Goal: Task Accomplishment & Management: Complete application form

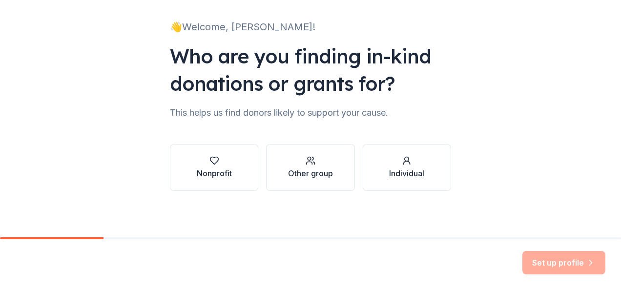
scroll to position [59, 0]
click at [210, 168] on div "Nonprofit" at bounding box center [214, 173] width 35 height 12
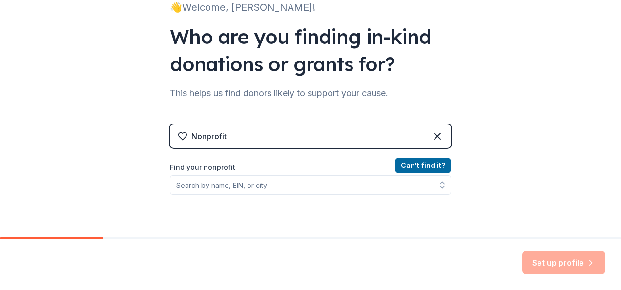
scroll to position [108, 0]
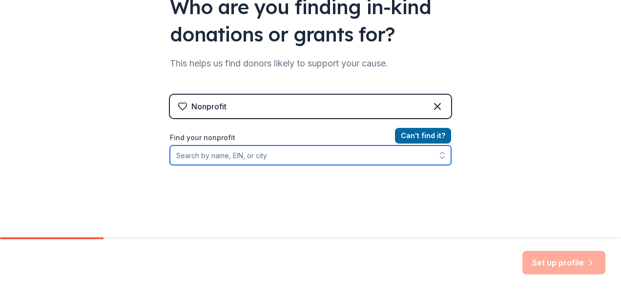
click at [255, 156] on input "Find your nonprofit" at bounding box center [310, 155] width 281 height 20
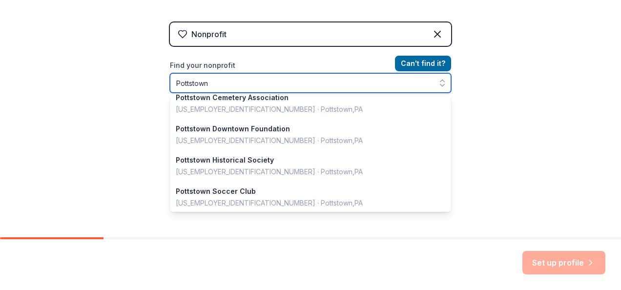
scroll to position [195, 0]
drag, startPoint x: 225, startPoint y: 81, endPoint x: 144, endPoint y: 81, distance: 81.5
click at [144, 81] on div "👋 Welcome, Julee! Who are you finding in-kind donations or grants for? This hel…" at bounding box center [310, 28] width 621 height 417
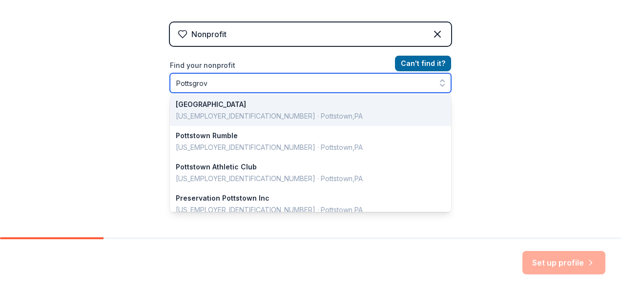
type input "Pottsgrove"
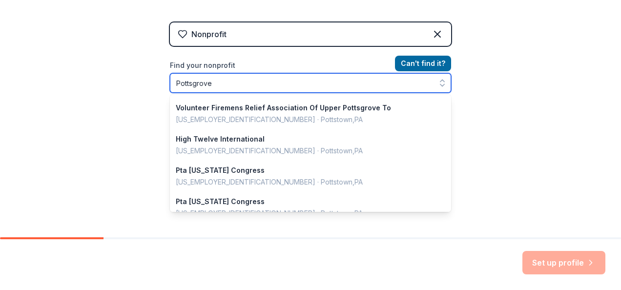
scroll to position [537, 0]
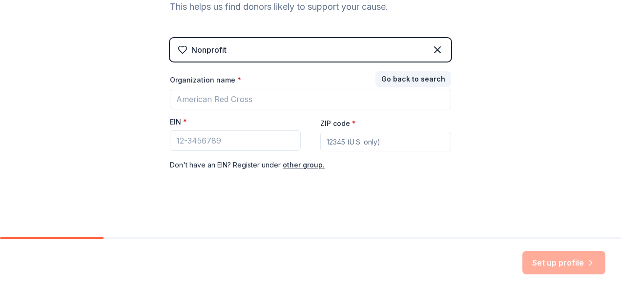
click at [420, 58] on div "Nonprofit Go back to search Organization name * EIN * ZIP code * Don ' t have a…" at bounding box center [310, 114] width 281 height 152
click at [421, 77] on button "Go back to search" at bounding box center [413, 80] width 76 height 16
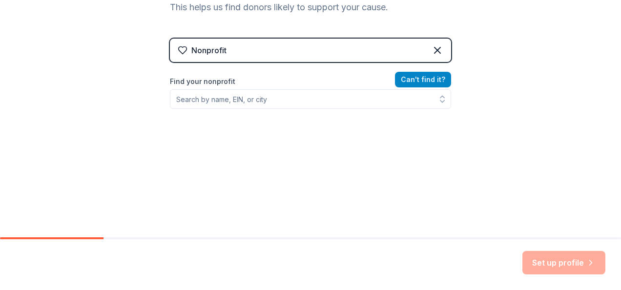
click at [436, 81] on button "Can ' t find it?" at bounding box center [423, 80] width 56 height 16
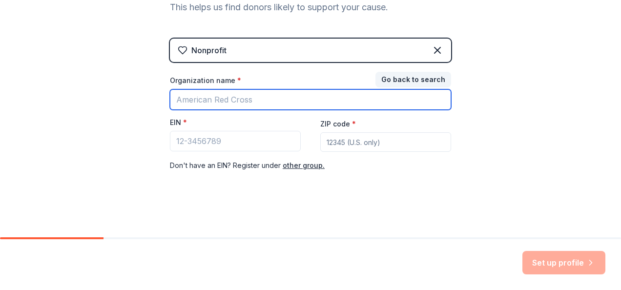
click at [252, 95] on input "Organization name *" at bounding box center [310, 99] width 281 height 21
type input "Pottsgrove Booster Club"
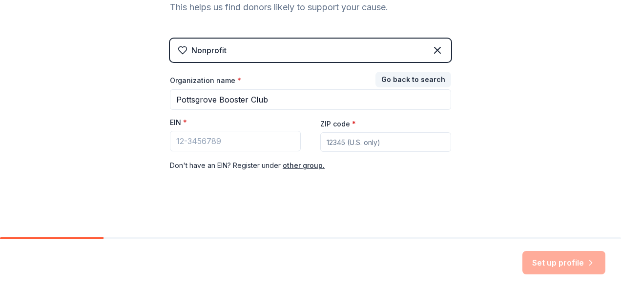
type input "19464"
click at [192, 143] on input "EIN *" at bounding box center [235, 141] width 131 height 21
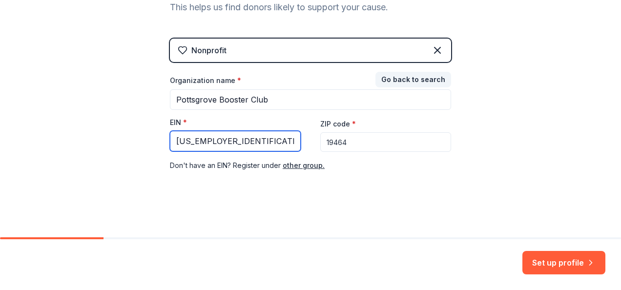
type input "23-1667979"
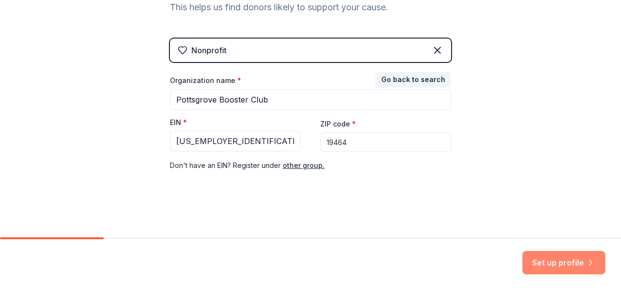
click at [569, 264] on button "Set up profile" at bounding box center [563, 262] width 83 height 23
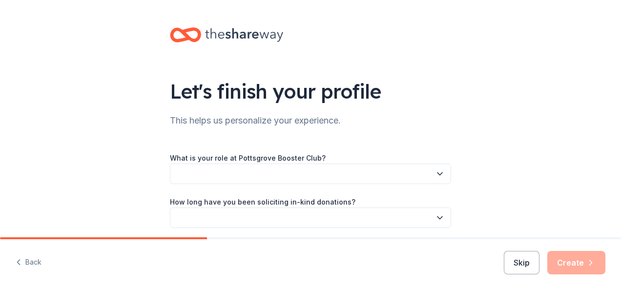
scroll to position [82, 0]
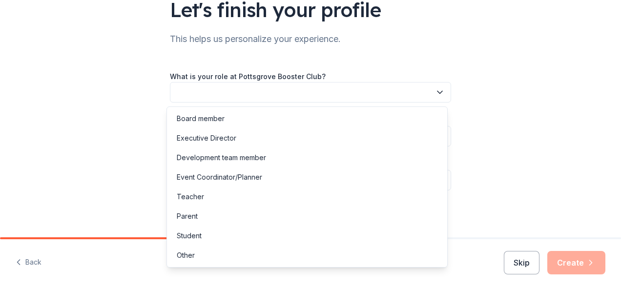
click at [425, 93] on button "button" at bounding box center [310, 92] width 281 height 21
click at [238, 124] on div "Board member" at bounding box center [307, 119] width 276 height 20
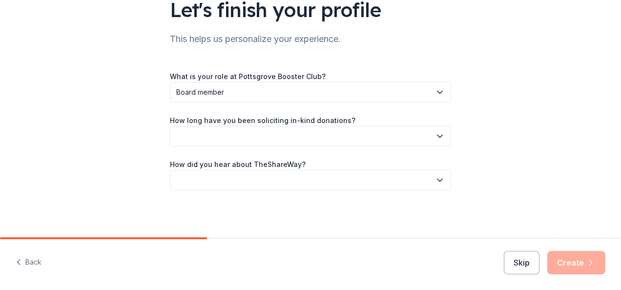
click at [420, 135] on button "button" at bounding box center [310, 136] width 281 height 21
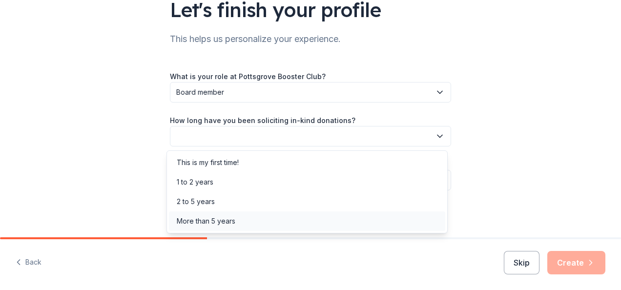
click at [234, 220] on div "More than 5 years" at bounding box center [206, 221] width 59 height 12
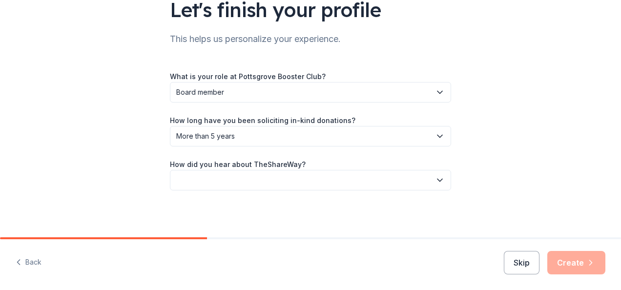
click at [423, 178] on button "button" at bounding box center [310, 180] width 281 height 21
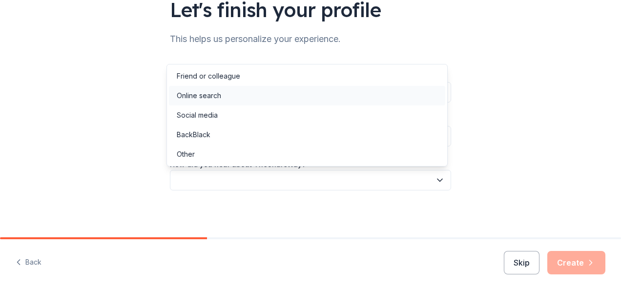
click at [217, 89] on div "Online search" at bounding box center [307, 96] width 276 height 20
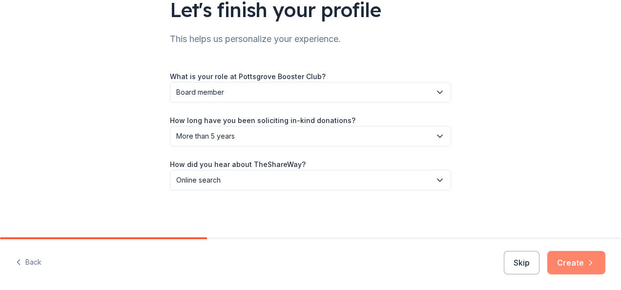
click at [578, 264] on button "Create" at bounding box center [576, 262] width 58 height 23
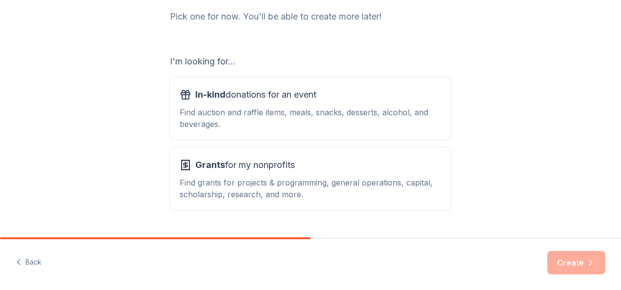
scroll to position [146, 0]
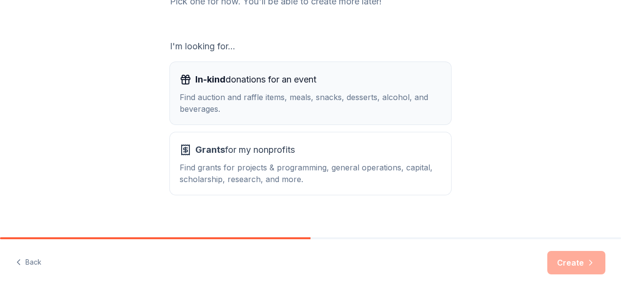
click at [331, 97] on div "Find auction and raffle items, meals, snacks, desserts, alcohol, and beverages." at bounding box center [311, 102] width 262 height 23
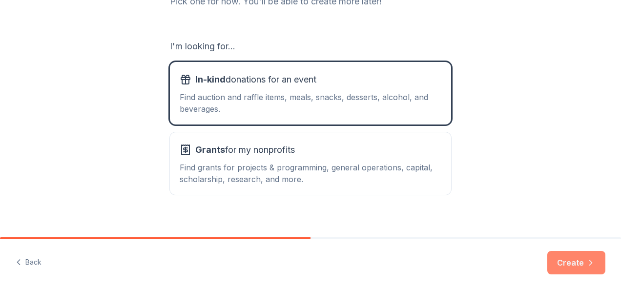
click at [572, 253] on button "Create" at bounding box center [576, 262] width 58 height 23
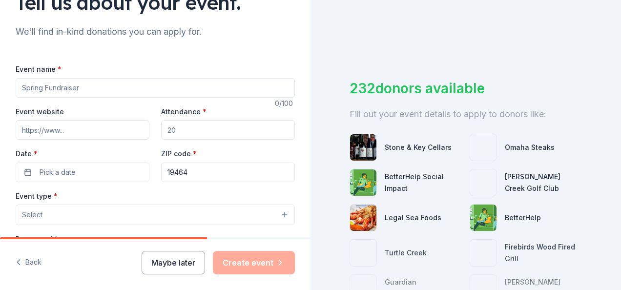
scroll to position [98, 0]
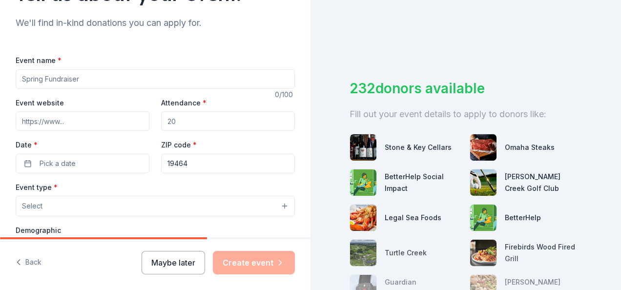
click at [69, 121] on input "Event website" at bounding box center [83, 121] width 134 height 20
click at [99, 79] on input "Event name *" at bounding box center [155, 79] width 279 height 20
drag, startPoint x: 99, startPoint y: 79, endPoint x: -38, endPoint y: 70, distance: 137.0
click at [0, 70] on html "Tell us about your event. We'll find in-kind donations you can apply for. Event…" at bounding box center [310, 145] width 621 height 290
type input "Designer Bag Bingo"
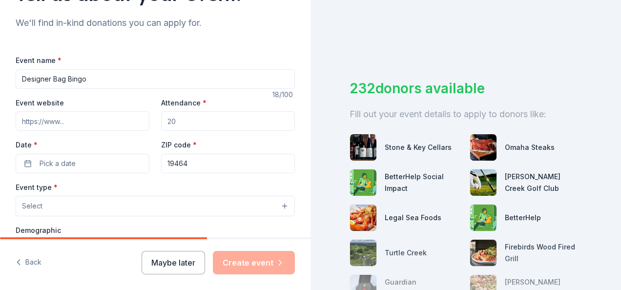
click at [128, 122] on div "Event website Attendance * Date * Pick a date ZIP code * 19464" at bounding box center [155, 135] width 279 height 77
type input "150"
click at [85, 166] on button "Pick a date" at bounding box center [83, 164] width 134 height 20
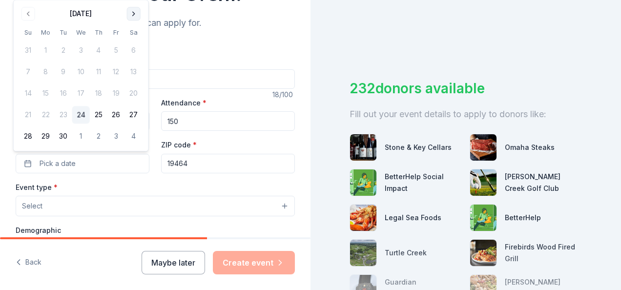
click at [131, 12] on button "Go to next month" at bounding box center [134, 14] width 14 height 14
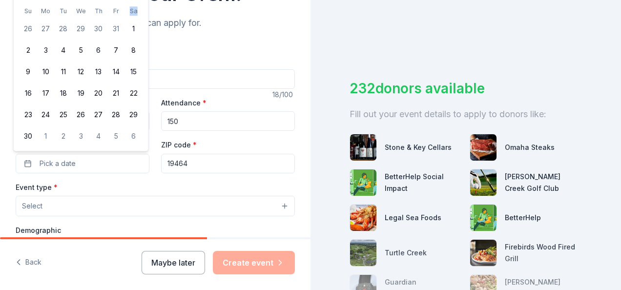
click at [131, 12] on th "Sa" at bounding box center [134, 11] width 18 height 10
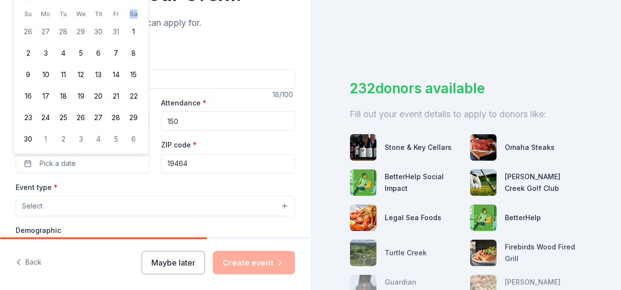
scroll to position [0, 0]
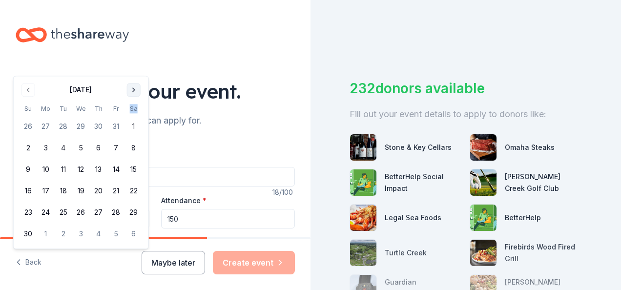
click at [135, 83] on button "Go to next month" at bounding box center [134, 90] width 14 height 14
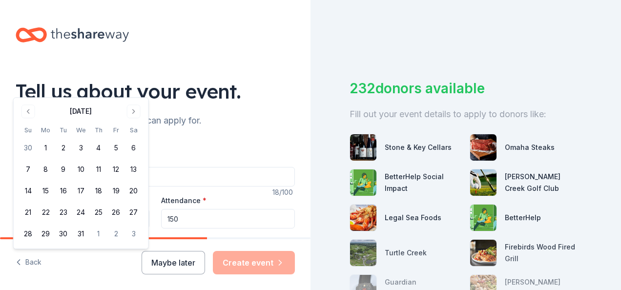
click at [135, 87] on div "Tell us about your event." at bounding box center [155, 91] width 279 height 27
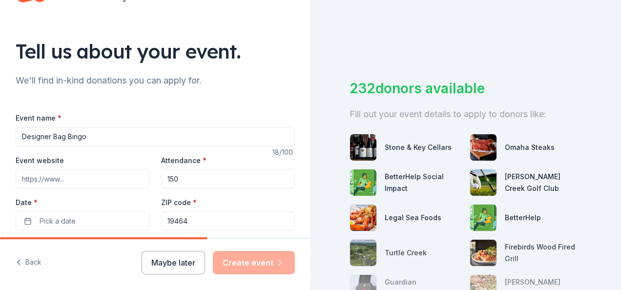
scroll to position [98, 0]
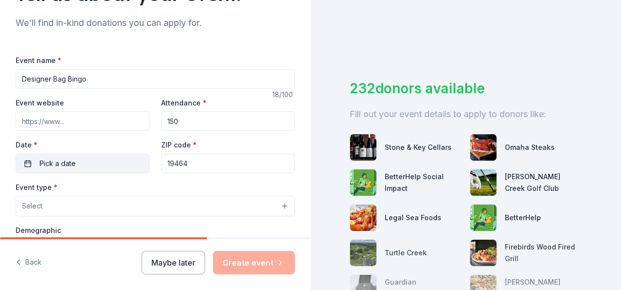
click at [129, 165] on button "Pick a date" at bounding box center [83, 164] width 134 height 20
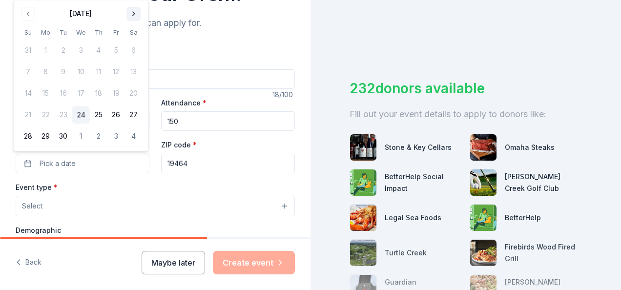
click at [136, 15] on button "Go to next month" at bounding box center [134, 14] width 14 height 14
click at [136, 18] on button "Go to next month" at bounding box center [134, 14] width 14 height 14
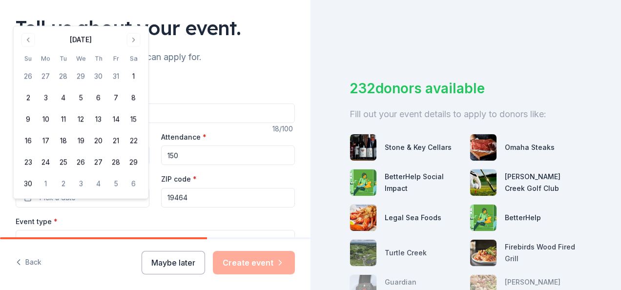
scroll to position [49, 0]
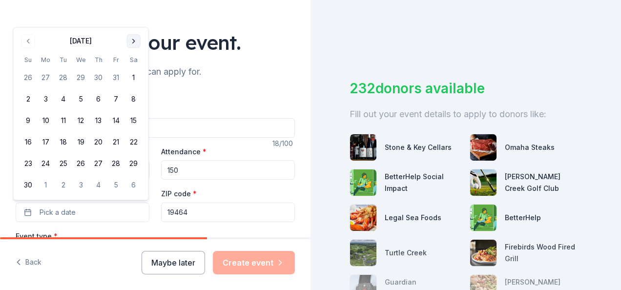
click at [134, 40] on button "Go to next month" at bounding box center [134, 41] width 14 height 14
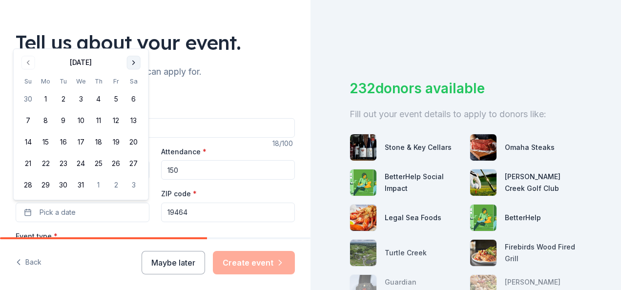
click at [137, 64] on button "Go to next month" at bounding box center [134, 63] width 14 height 14
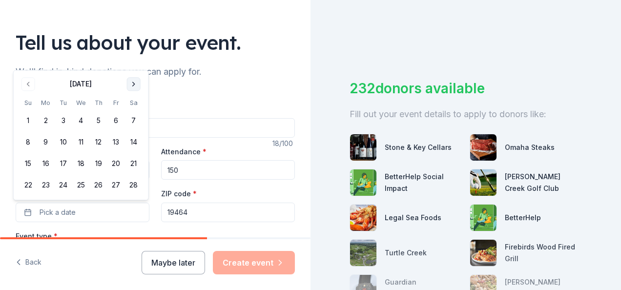
click at [132, 85] on button "Go to next month" at bounding box center [134, 84] width 14 height 14
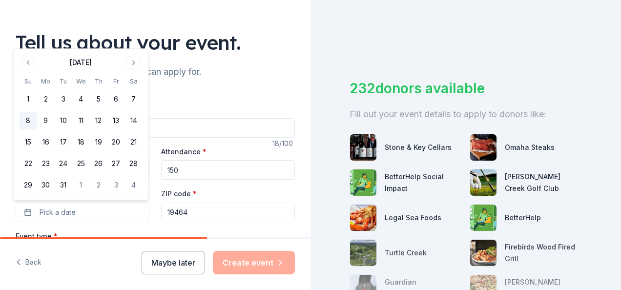
click at [27, 122] on button "8" at bounding box center [29, 121] width 18 height 18
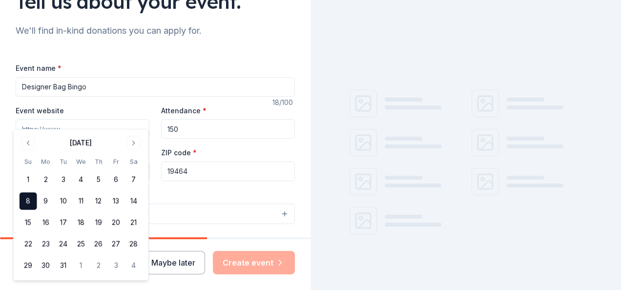
scroll to position [146, 0]
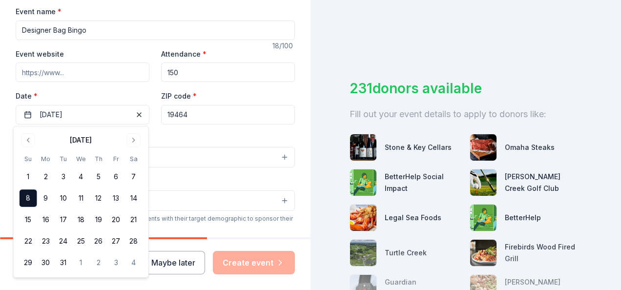
click at [197, 139] on div "Event type * Select" at bounding box center [155, 150] width 279 height 36
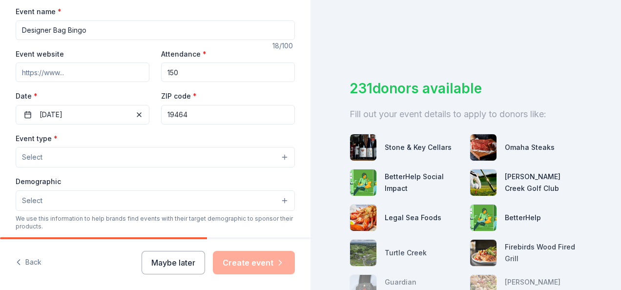
click at [153, 158] on button "Select" at bounding box center [155, 157] width 279 height 21
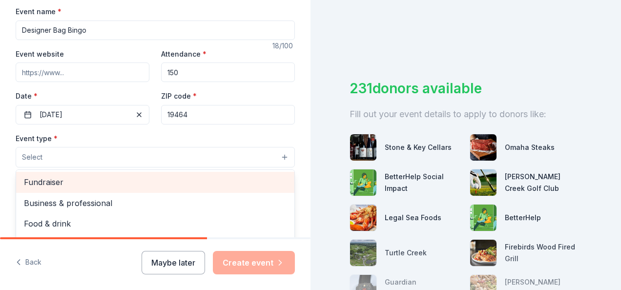
click at [122, 181] on span "Fundraiser" at bounding box center [155, 182] width 263 height 13
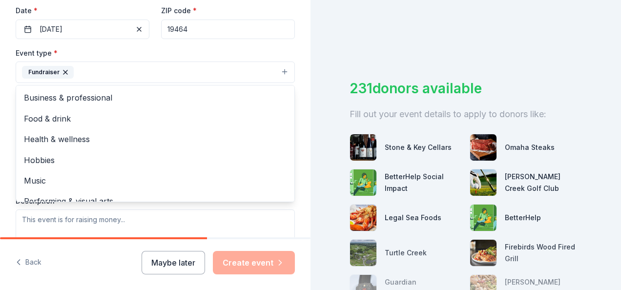
scroll to position [12, 0]
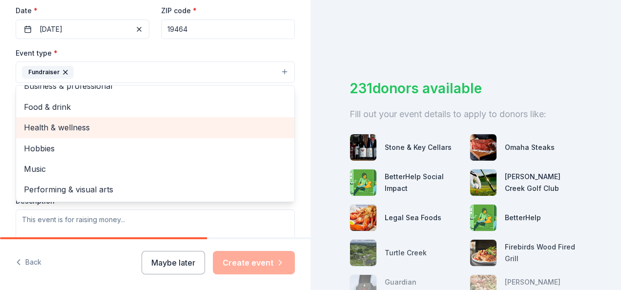
click at [75, 129] on span "Health & wellness" at bounding box center [155, 127] width 263 height 13
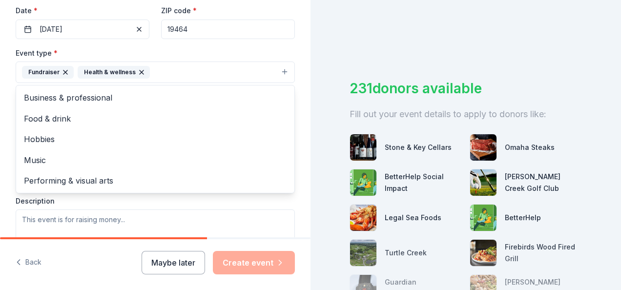
click at [300, 126] on div "Tell us about your event. We'll find in-kind donations you can apply for. Event…" at bounding box center [155, 93] width 311 height 651
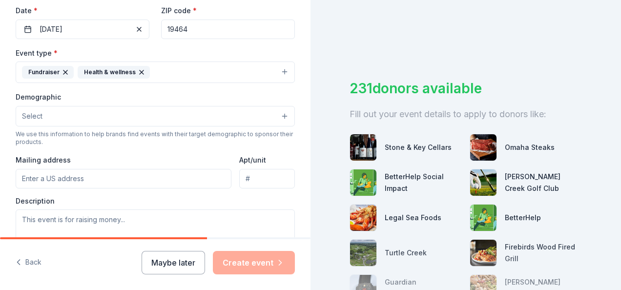
click at [260, 108] on button "Select" at bounding box center [155, 116] width 279 height 21
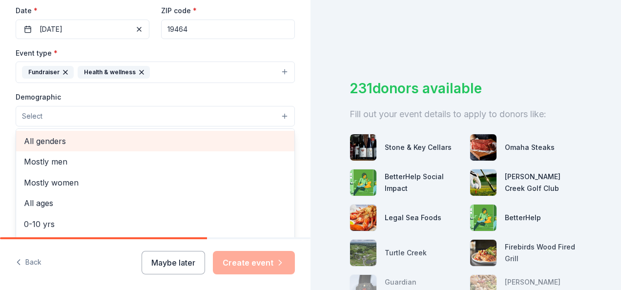
click at [224, 136] on span "All genders" at bounding box center [155, 141] width 263 height 13
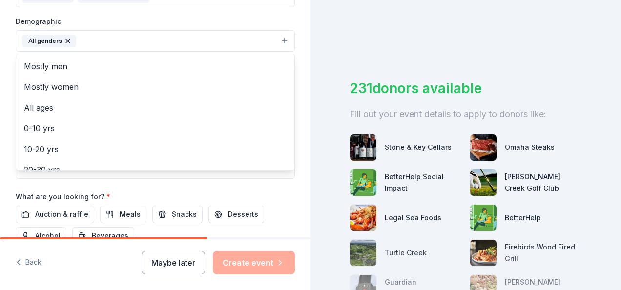
scroll to position [330, 0]
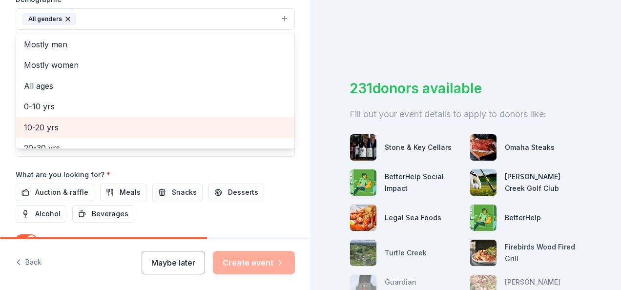
click at [81, 124] on span "10-20 yrs" at bounding box center [155, 127] width 263 height 13
click at [66, 127] on span "20-30 yrs" at bounding box center [155, 127] width 263 height 13
click at [57, 125] on span "30-40 yrs" at bounding box center [155, 127] width 263 height 13
click at [57, 126] on span "40-50 yrs" at bounding box center [155, 127] width 263 height 13
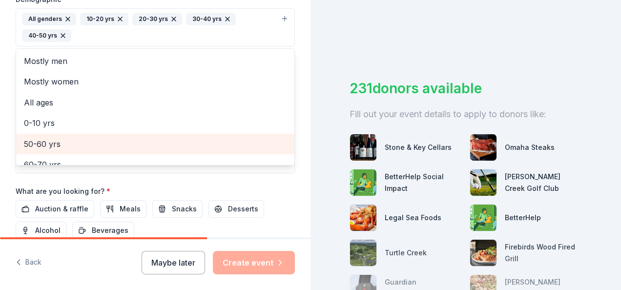
click at [61, 142] on span "50-60 yrs" at bounding box center [155, 144] width 263 height 13
click at [61, 142] on span "60-70 yrs" at bounding box center [155, 144] width 263 height 13
click at [61, 142] on span "70-80 yrs" at bounding box center [155, 144] width 263 height 13
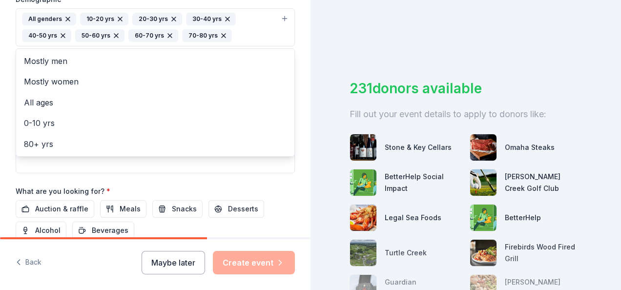
click at [297, 81] on div "Tell us about your event. We'll find in-kind donations you can apply for. Event…" at bounding box center [155, 4] width 311 height 668
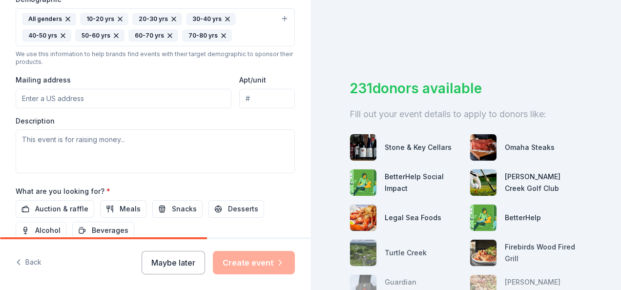
click at [107, 99] on input "Mailing address" at bounding box center [124, 99] width 216 height 20
type input "1345 Kauffman Road"
drag, startPoint x: 238, startPoint y: 95, endPoint x: 303, endPoint y: 95, distance: 64.4
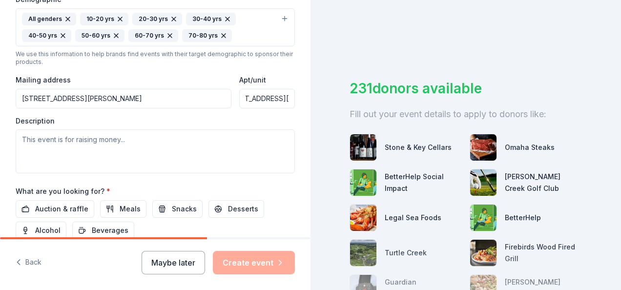
click at [303, 95] on div "Tell us about your event. We'll find in-kind donations you can apply for. Event…" at bounding box center [155, 4] width 311 height 668
drag, startPoint x: 261, startPoint y: 98, endPoint x: 181, endPoint y: 98, distance: 79.6
click at [181, 98] on div "Mailing address 1345 Kauffman Road Apt/unit" at bounding box center [155, 91] width 279 height 35
click at [123, 99] on input "1345 Kauffman Road" at bounding box center [124, 99] width 216 height 20
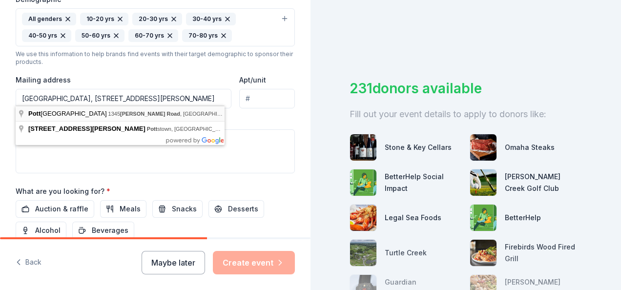
type input "1345 Kauffman Road, Pottstown, PA, 19464"
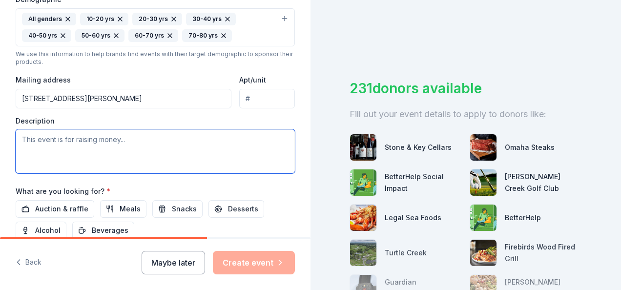
click at [109, 144] on textarea at bounding box center [155, 151] width 279 height 44
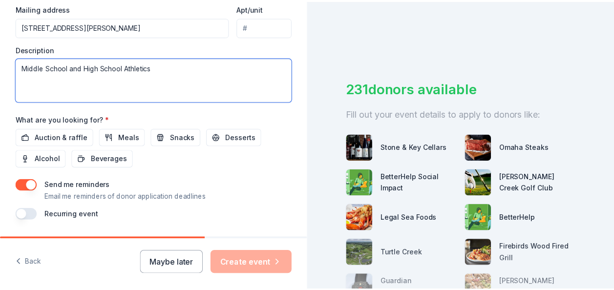
scroll to position [427, 0]
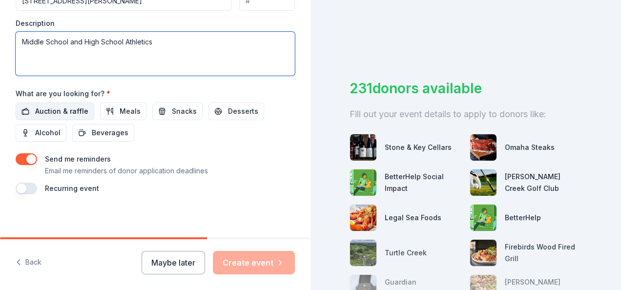
type textarea "Middle School and High School Athletics"
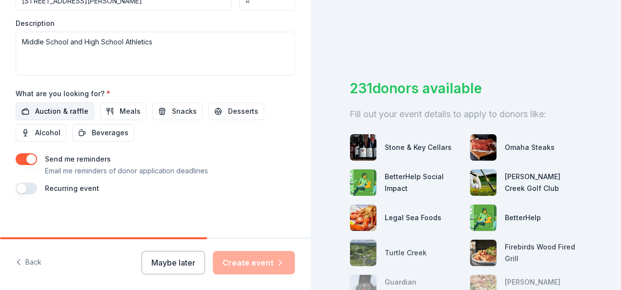
click at [71, 110] on span "Auction & raffle" at bounding box center [61, 111] width 53 height 12
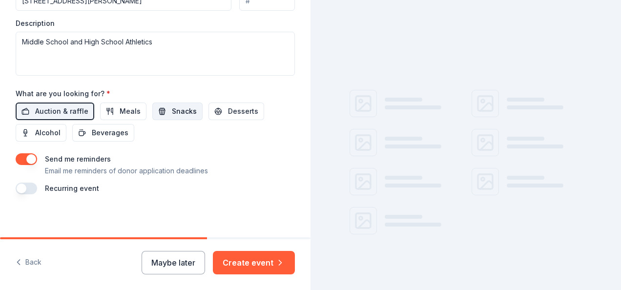
click at [182, 109] on span "Snacks" at bounding box center [184, 111] width 25 height 12
click at [107, 127] on span "Beverages" at bounding box center [110, 133] width 37 height 12
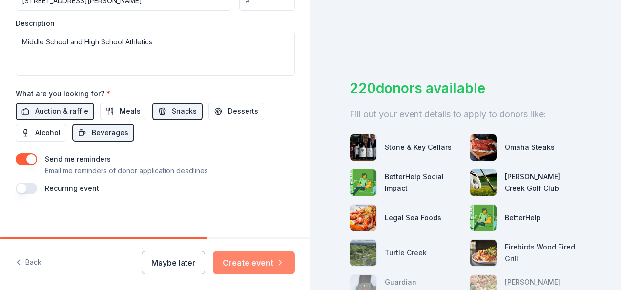
click at [259, 260] on button "Create event" at bounding box center [254, 262] width 82 height 23
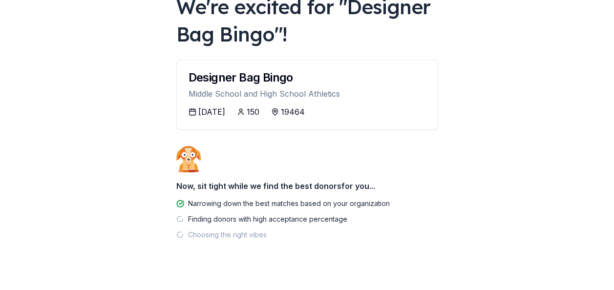
scroll to position [83, 0]
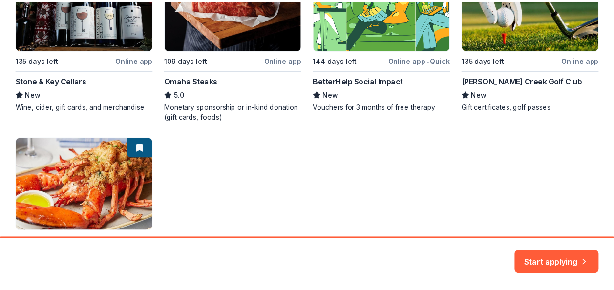
scroll to position [293, 0]
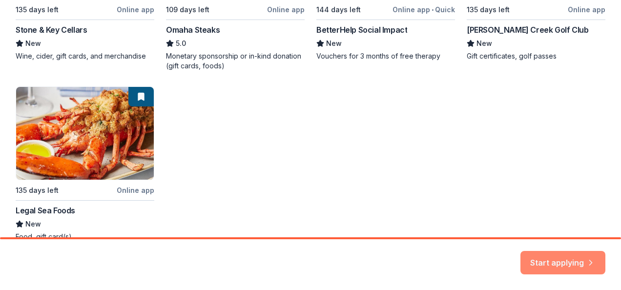
click at [592, 257] on icon "button" at bounding box center [591, 257] width 10 height 10
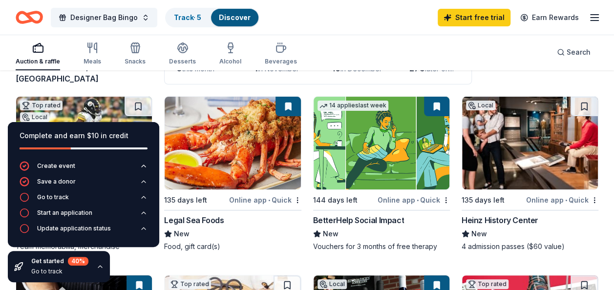
scroll to position [98, 0]
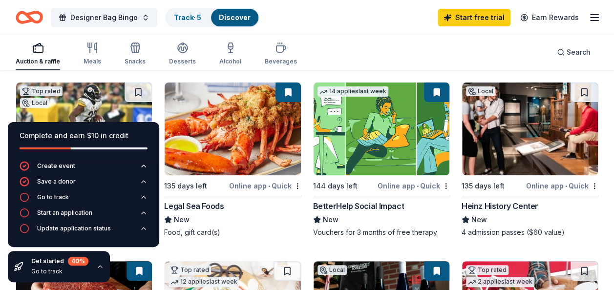
click at [97, 265] on icon "button" at bounding box center [100, 267] width 8 height 8
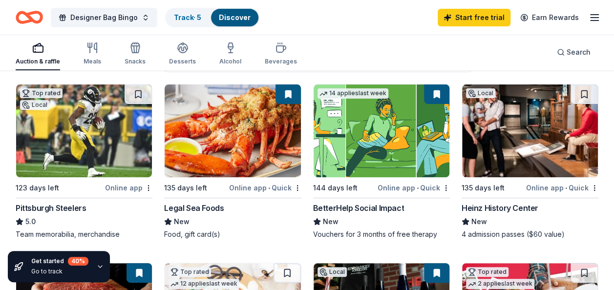
scroll to position [146, 0]
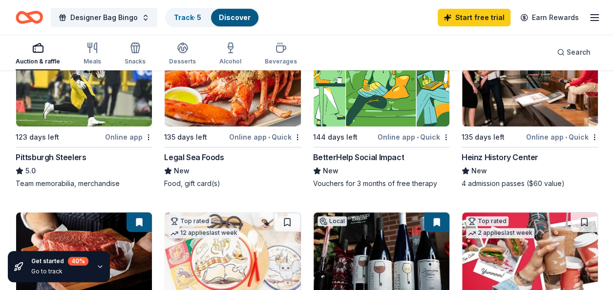
click at [100, 148] on div "Top rated Local 123 days left Online app Pittsburgh Steelers 5.0 Team memorabil…" at bounding box center [84, 110] width 137 height 155
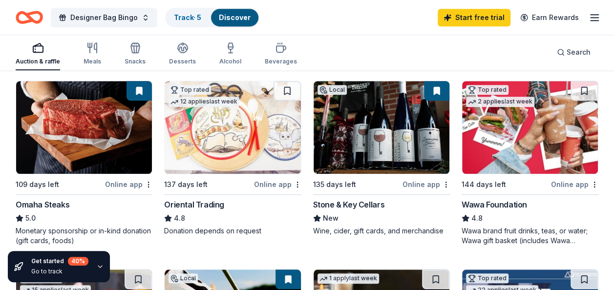
scroll to position [293, 0]
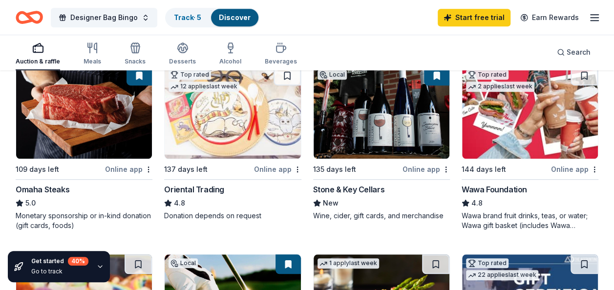
click at [57, 182] on div "109 days left Online app Omaha Steaks 5.0 Monetary sponsorship or in-kind donat…" at bounding box center [84, 147] width 137 height 165
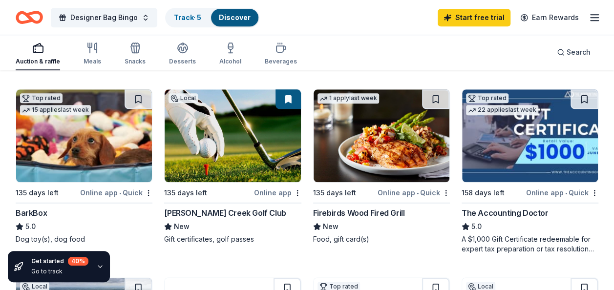
scroll to position [488, 0]
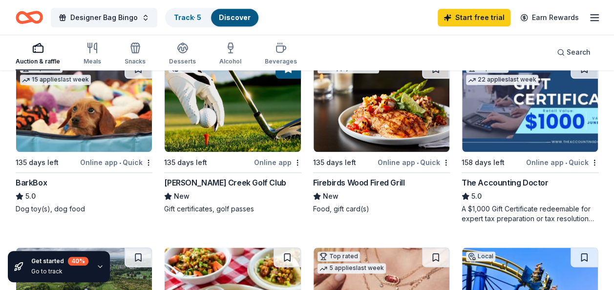
click at [52, 164] on div "135 days left" at bounding box center [37, 163] width 43 height 12
click at [399, 179] on div "Firebirds Wood Fired Grill" at bounding box center [359, 183] width 92 height 12
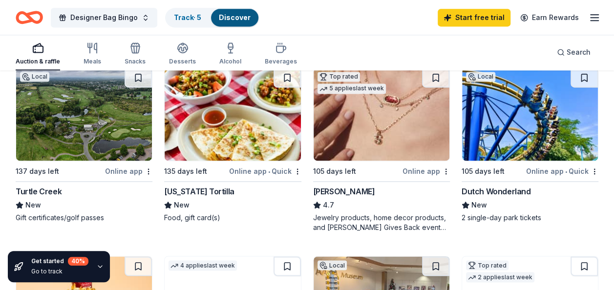
scroll to position [684, 0]
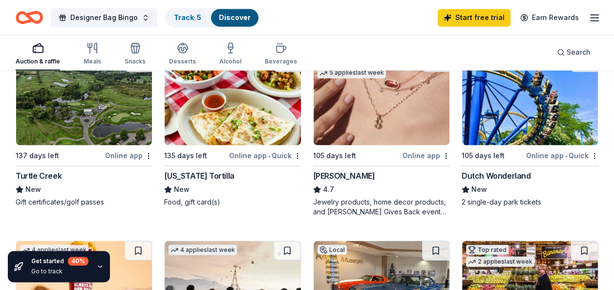
click at [267, 123] on img at bounding box center [233, 98] width 136 height 93
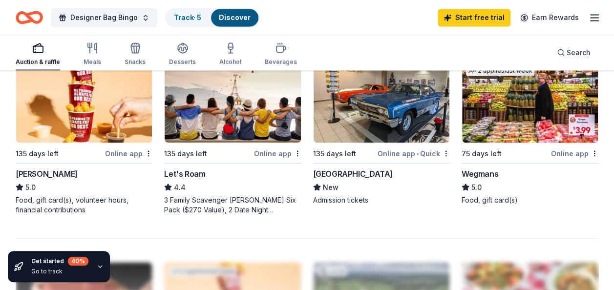
scroll to position [879, 0]
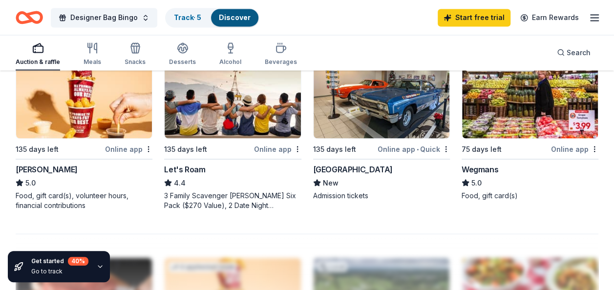
click at [88, 149] on div "135 days left" at bounding box center [59, 149] width 87 height 12
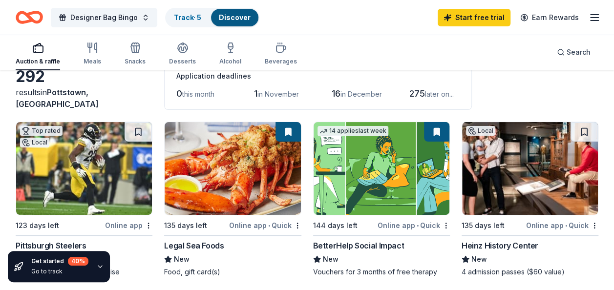
scroll to position [0, 0]
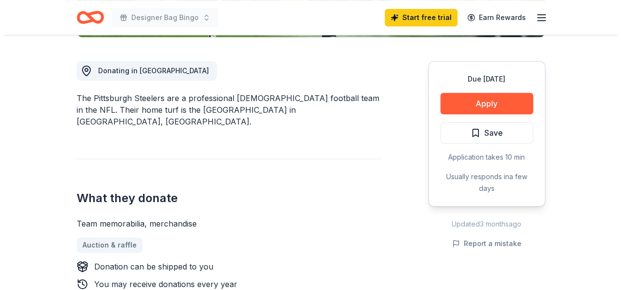
scroll to position [244, 0]
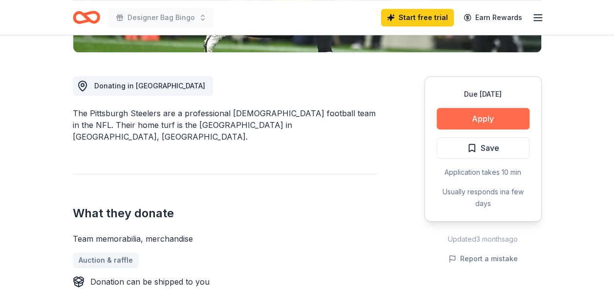
click at [492, 114] on button "Apply" at bounding box center [482, 118] width 93 height 21
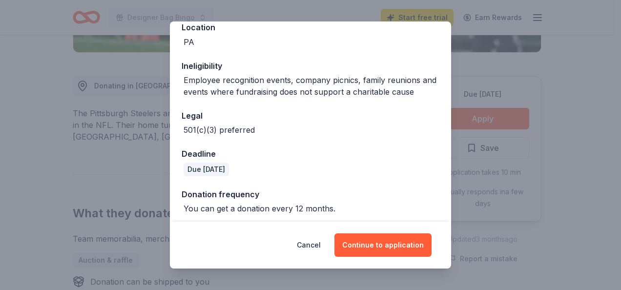
scroll to position [122, 0]
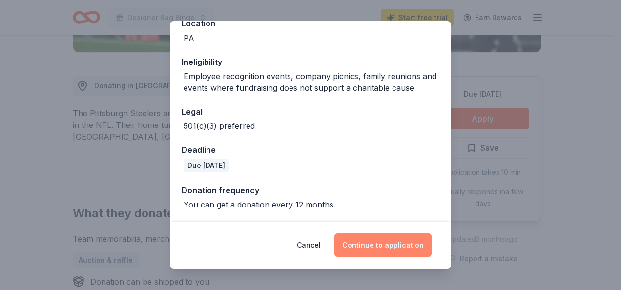
click at [390, 246] on button "Continue to application" at bounding box center [382, 244] width 97 height 23
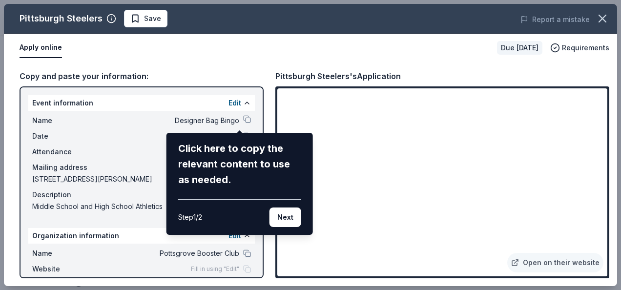
click at [271, 108] on div "Pittsburgh Steelers Save Report a mistake Apply online Due in 123 days Requirem…" at bounding box center [310, 145] width 613 height 282
click at [284, 224] on button "Next" at bounding box center [286, 218] width 32 height 20
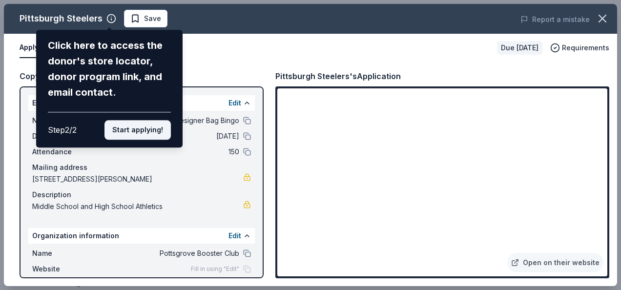
click at [137, 126] on button "Start applying!" at bounding box center [137, 130] width 66 height 20
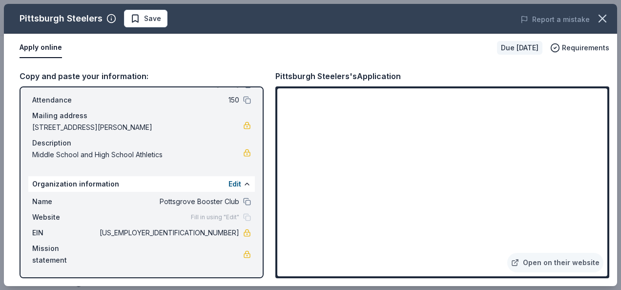
scroll to position [52, 0]
click at [233, 215] on div "Fill in using "Edit"" at bounding box center [221, 217] width 60 height 8
click at [211, 216] on span "Fill in using "Edit"" at bounding box center [215, 217] width 48 height 8
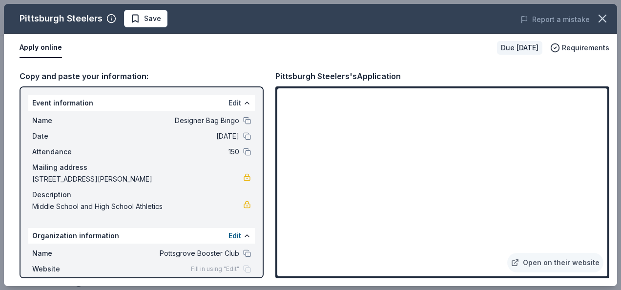
click at [229, 101] on button "Edit" at bounding box center [235, 103] width 13 height 12
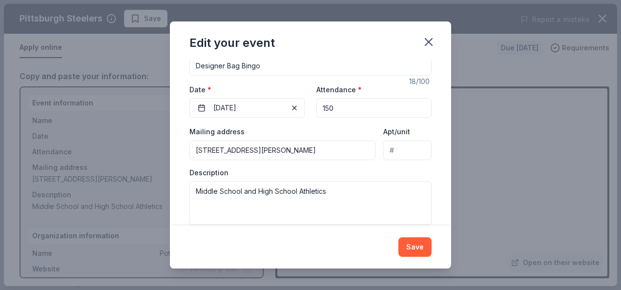
scroll to position [112, 0]
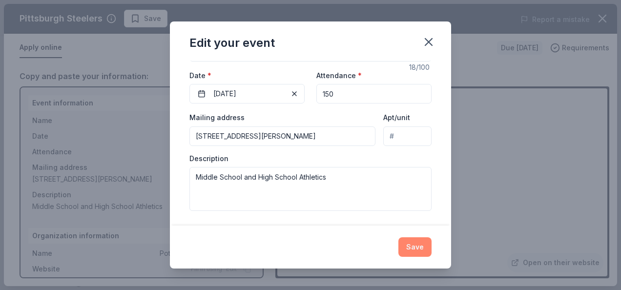
click at [413, 251] on button "Save" at bounding box center [414, 247] width 33 height 20
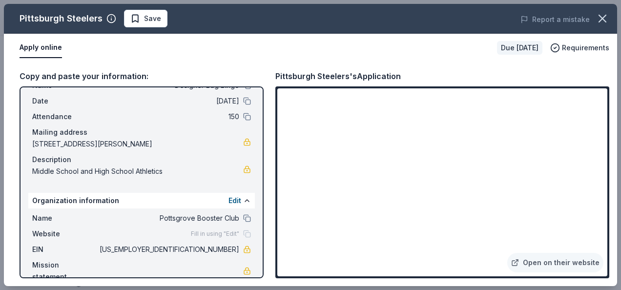
scroll to position [52, 0]
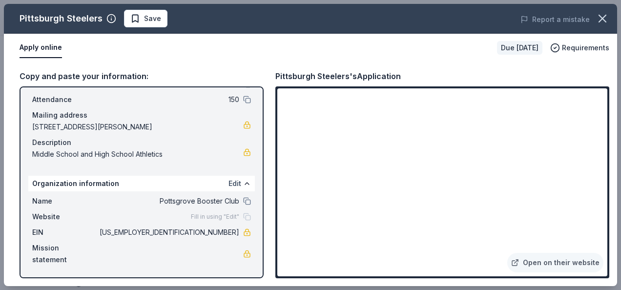
click at [230, 182] on button "Edit" at bounding box center [235, 184] width 13 height 12
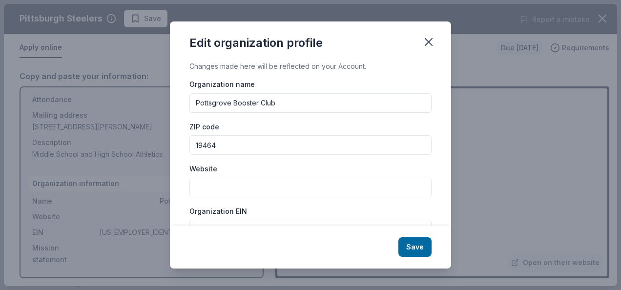
click at [252, 188] on input "Website" at bounding box center [310, 188] width 242 height 20
paste input "https://www.pgsd.org/athletics/booster-club"
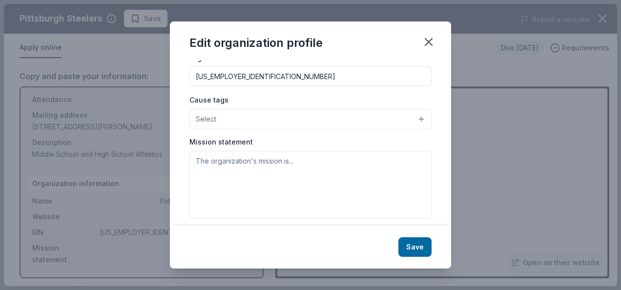
scroll to position [160, 0]
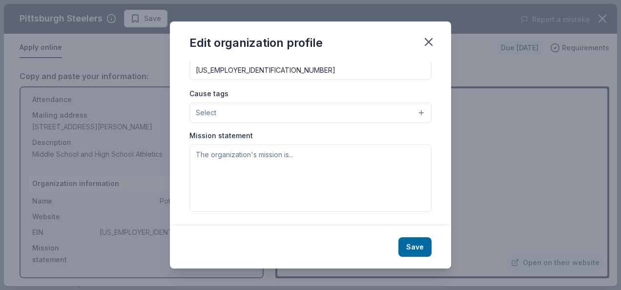
type input "https://www.pgsd.org/athletics/booster-club"
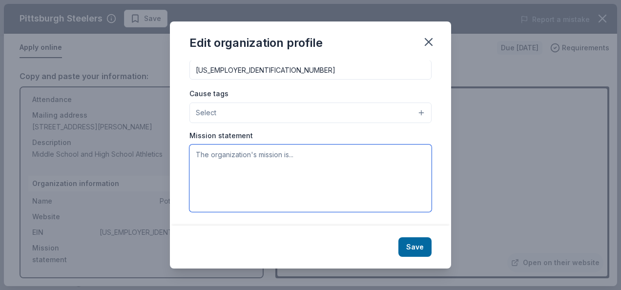
click at [222, 159] on textarea at bounding box center [310, 178] width 242 height 67
paste textarea "The Pottsgrove Booster Club is comprised of a dedicated group of parents and co…"
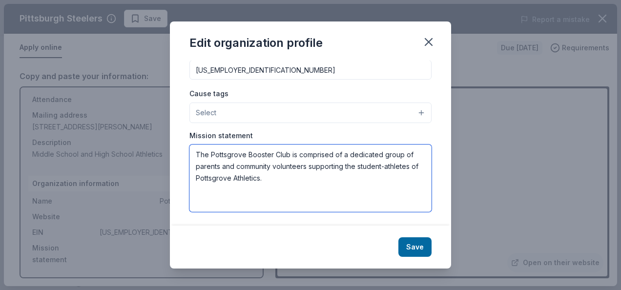
paste textarea "he Booster Club raises funds to provide the following: Annual Awards Banquet fo…"
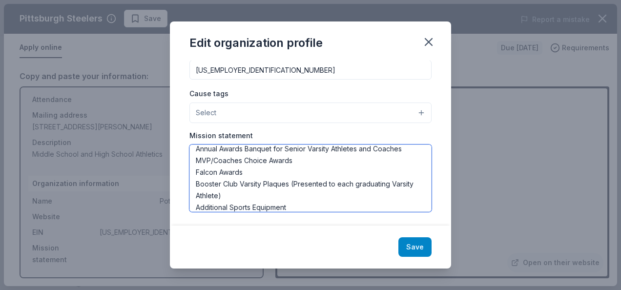
type textarea "The Pottsgrove Booster Club is comprised of a dedicated group of parents and co…"
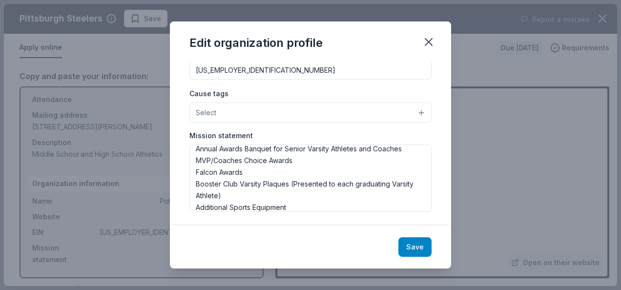
click at [415, 245] on button "Save" at bounding box center [414, 247] width 33 height 20
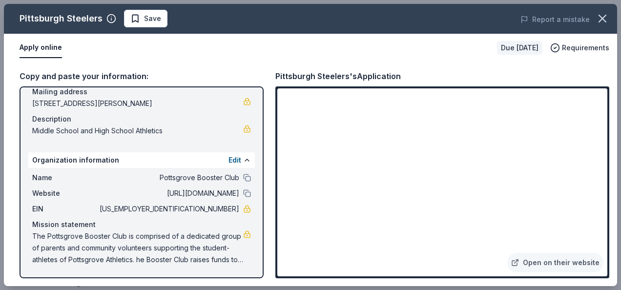
scroll to position [0, 0]
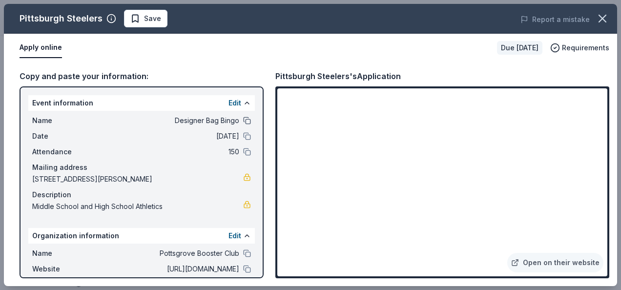
click at [243, 118] on button at bounding box center [247, 121] width 8 height 8
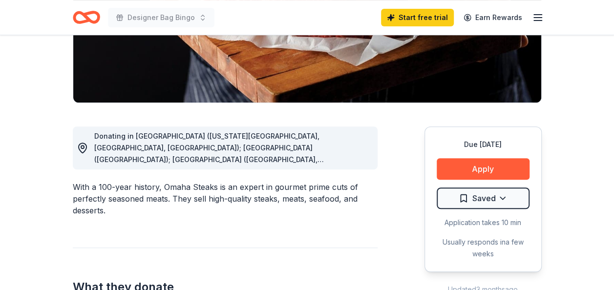
scroll to position [195, 0]
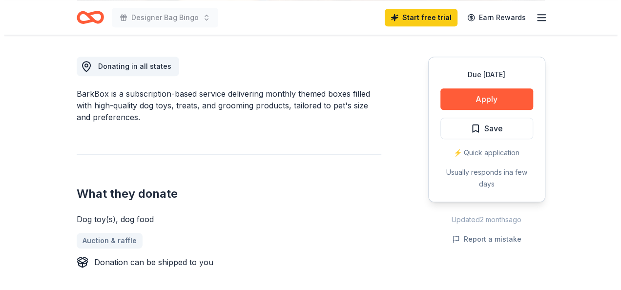
scroll to position [244, 0]
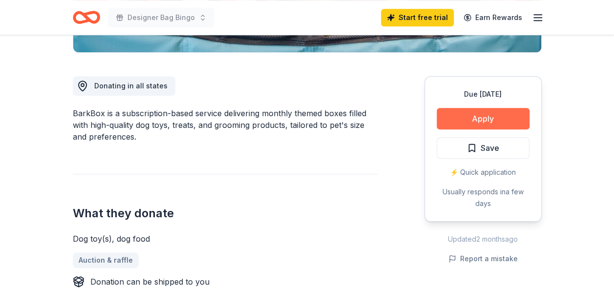
click at [499, 120] on button "Apply" at bounding box center [482, 118] width 93 height 21
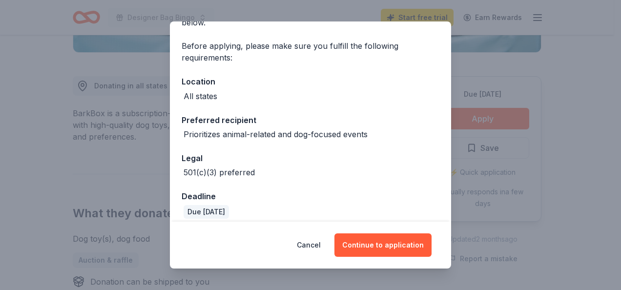
scroll to position [72, 0]
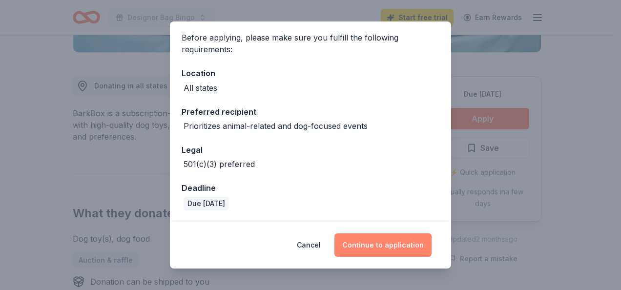
click at [391, 253] on button "Continue to application" at bounding box center [382, 244] width 97 height 23
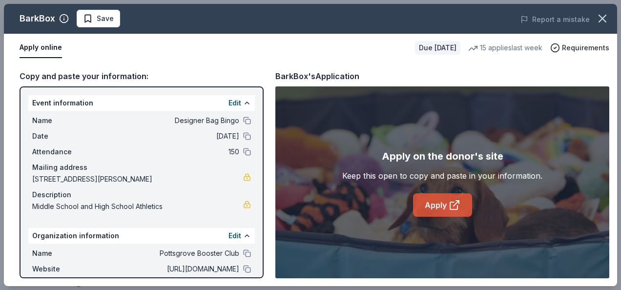
click at [442, 202] on link "Apply" at bounding box center [442, 204] width 59 height 23
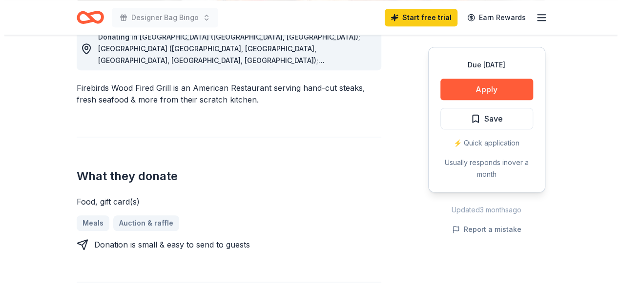
scroll to position [195, 0]
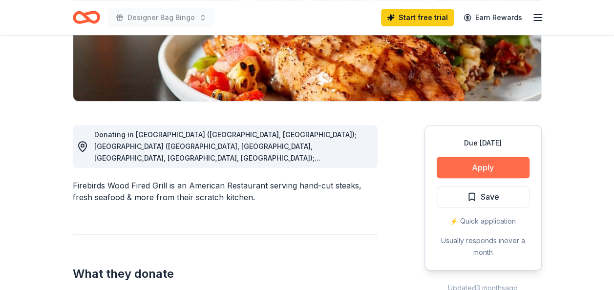
click at [492, 163] on button "Apply" at bounding box center [482, 167] width 93 height 21
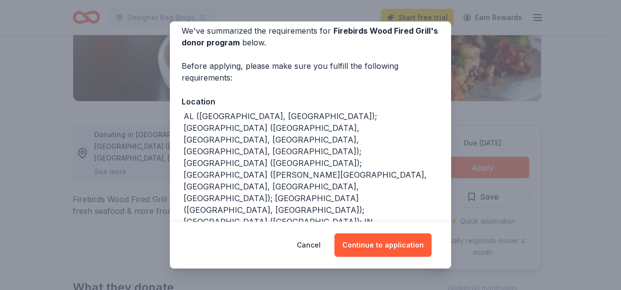
scroll to position [98, 0]
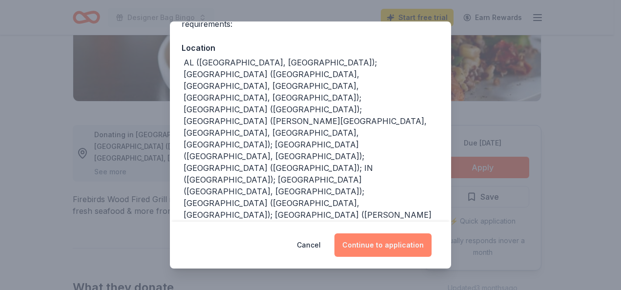
click at [390, 243] on button "Continue to application" at bounding box center [382, 244] width 97 height 23
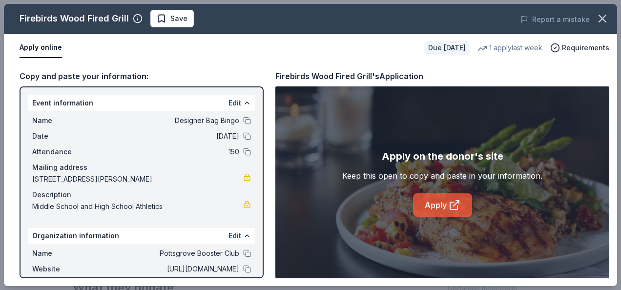
click at [438, 200] on link "Apply" at bounding box center [442, 204] width 59 height 23
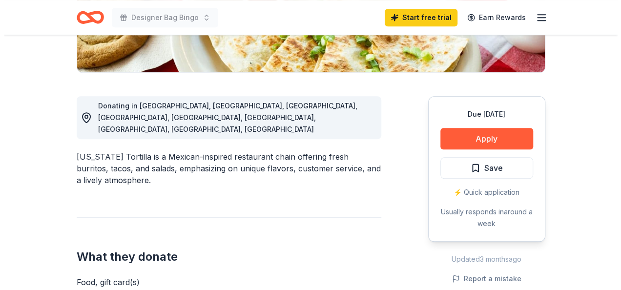
scroll to position [244, 0]
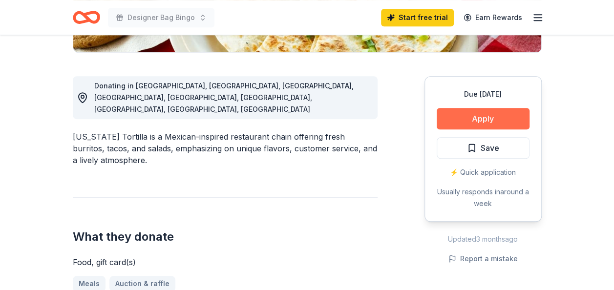
click at [492, 120] on button "Apply" at bounding box center [482, 118] width 93 height 21
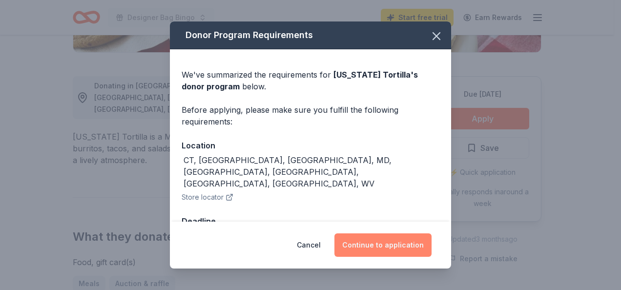
click at [383, 242] on button "Continue to application" at bounding box center [382, 244] width 97 height 23
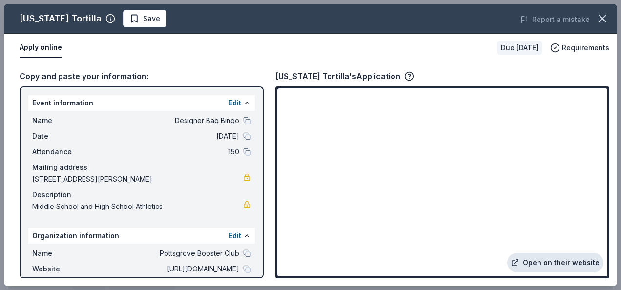
click at [557, 261] on link "Open on their website" at bounding box center [555, 263] width 96 height 20
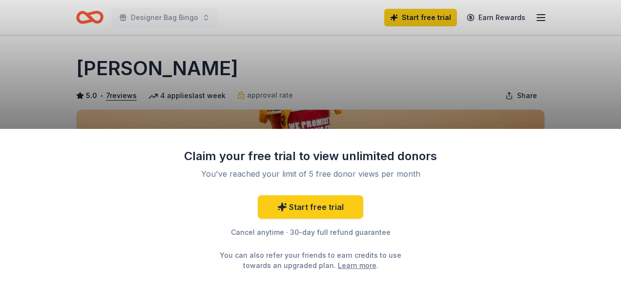
click at [421, 87] on div "Claim your free trial to view unlimited donors You've reached your limit of 5 f…" at bounding box center [310, 145] width 621 height 290
